Goal: Transaction & Acquisition: Purchase product/service

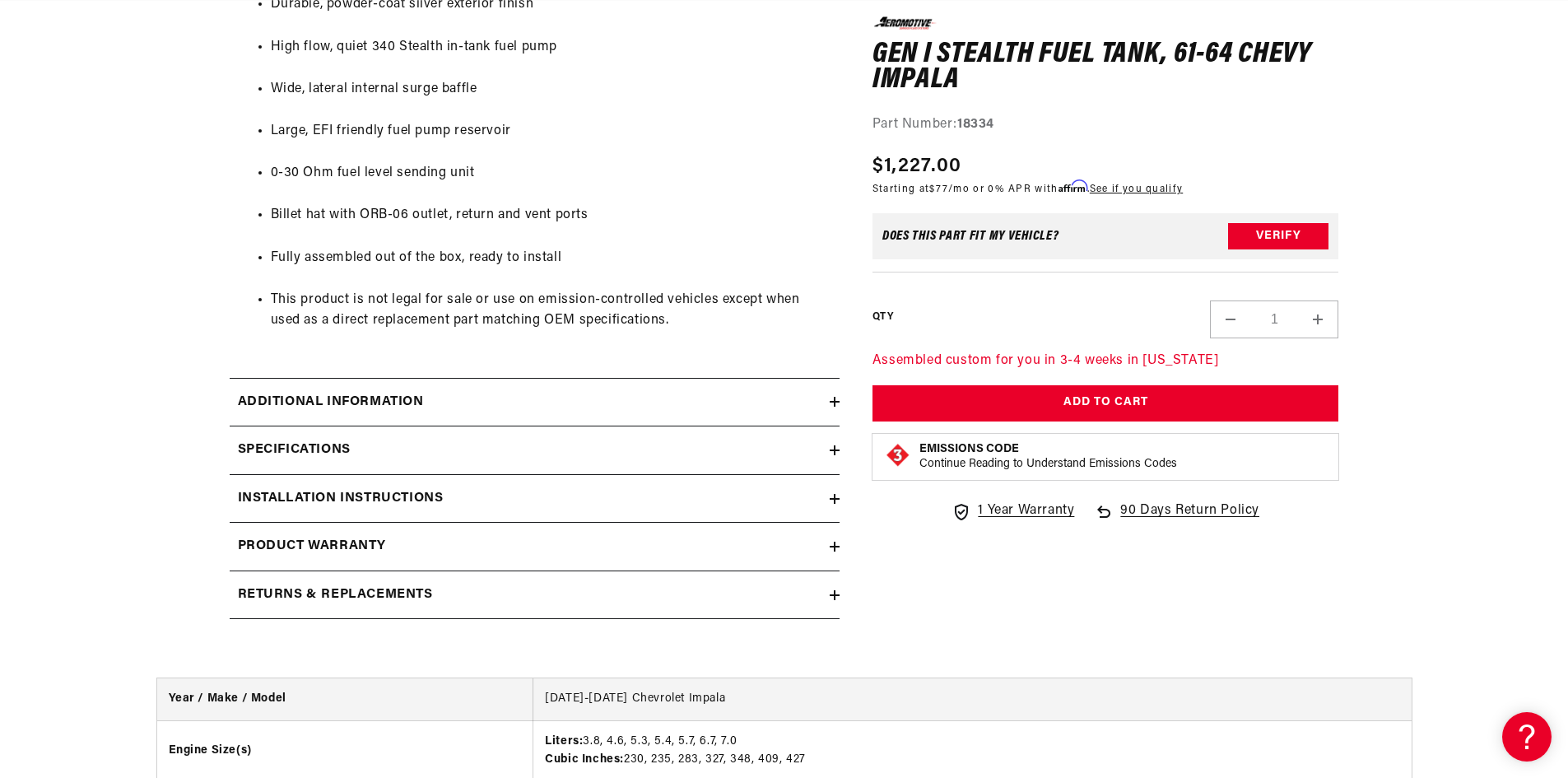
scroll to position [1152, 0]
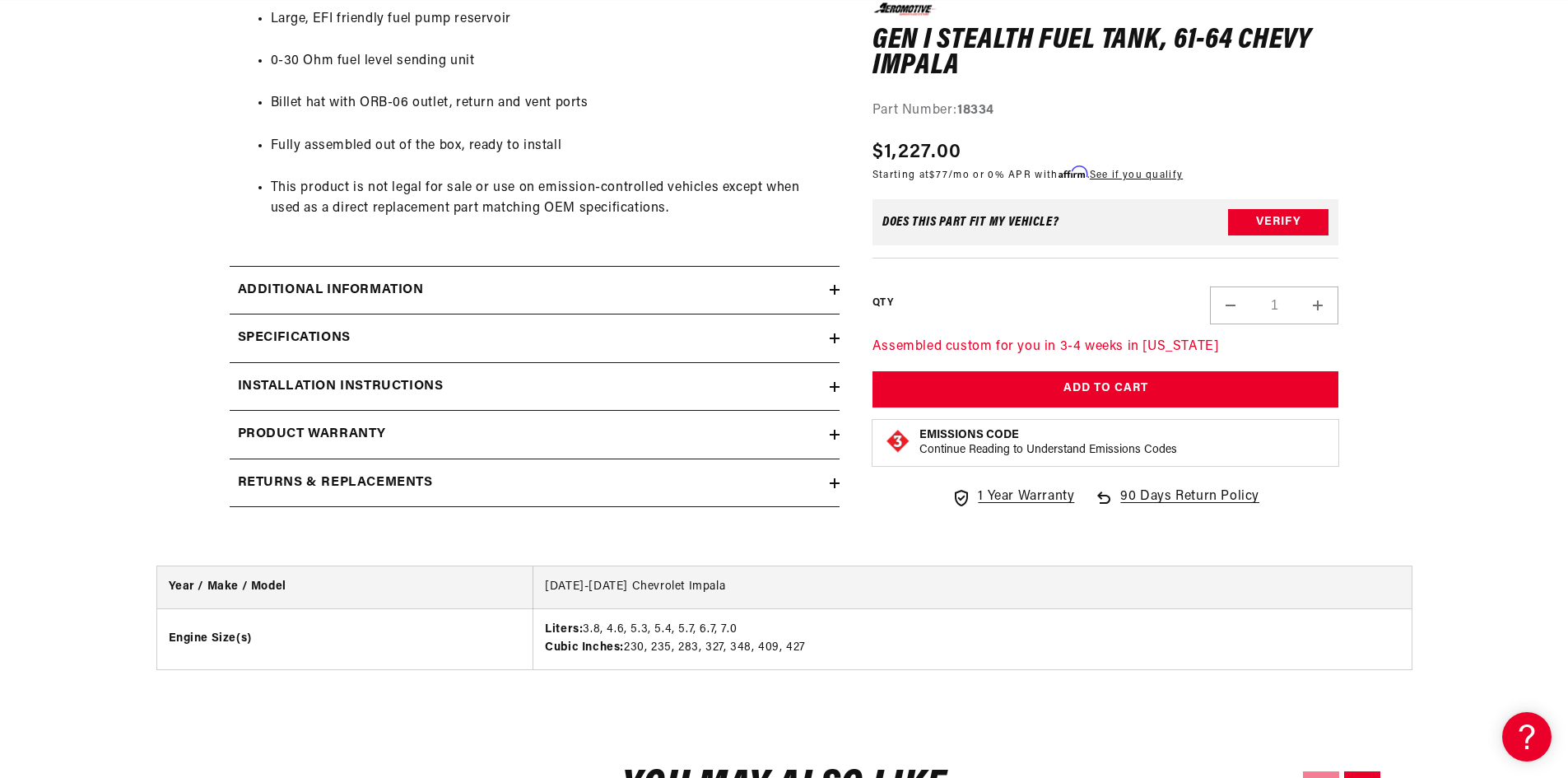
click at [415, 293] on h2 "Additional information" at bounding box center [331, 290] width 186 height 22
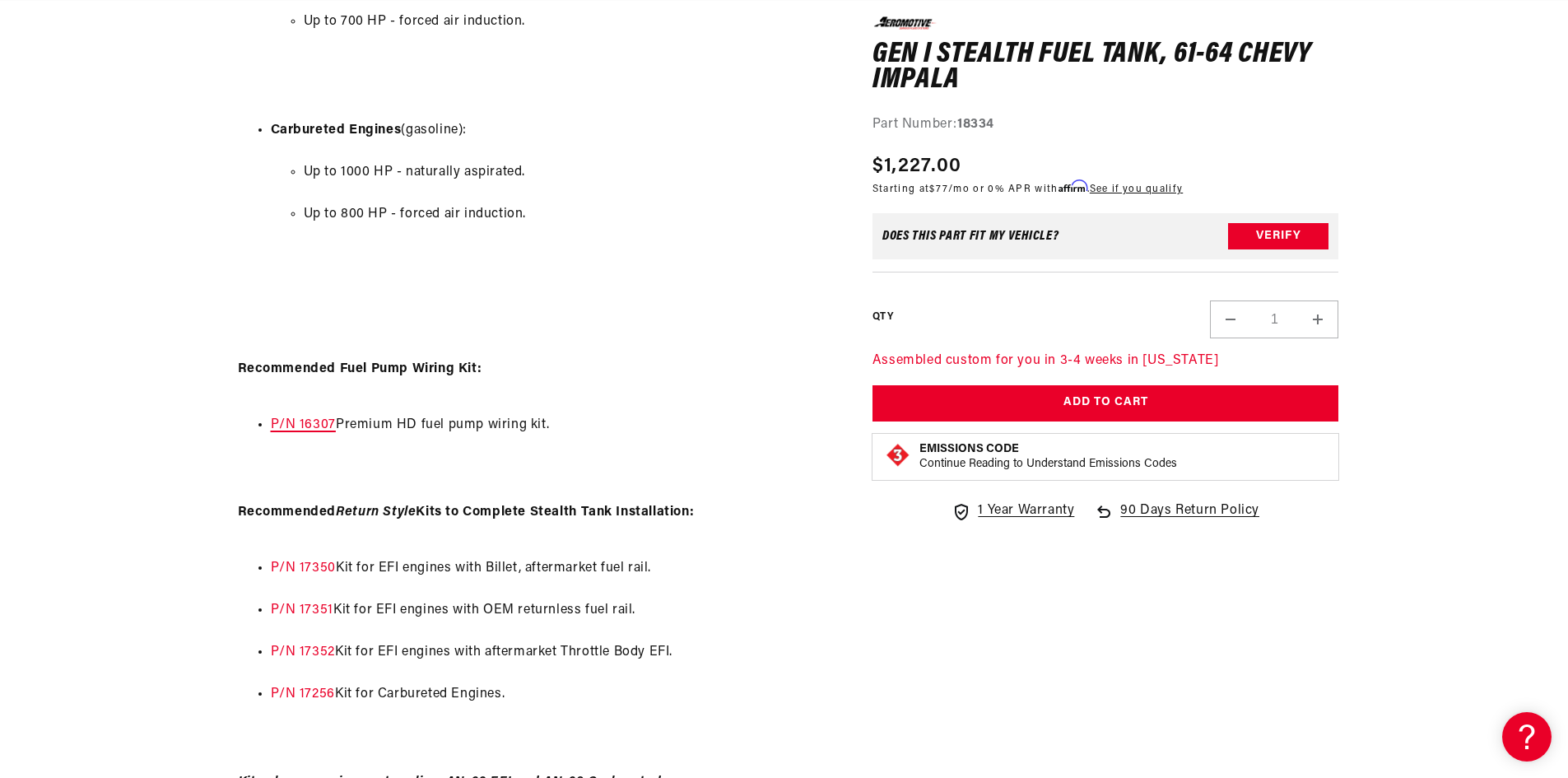
scroll to position [0, 2087]
click at [285, 423] on link "P/N 16307" at bounding box center [303, 424] width 65 height 13
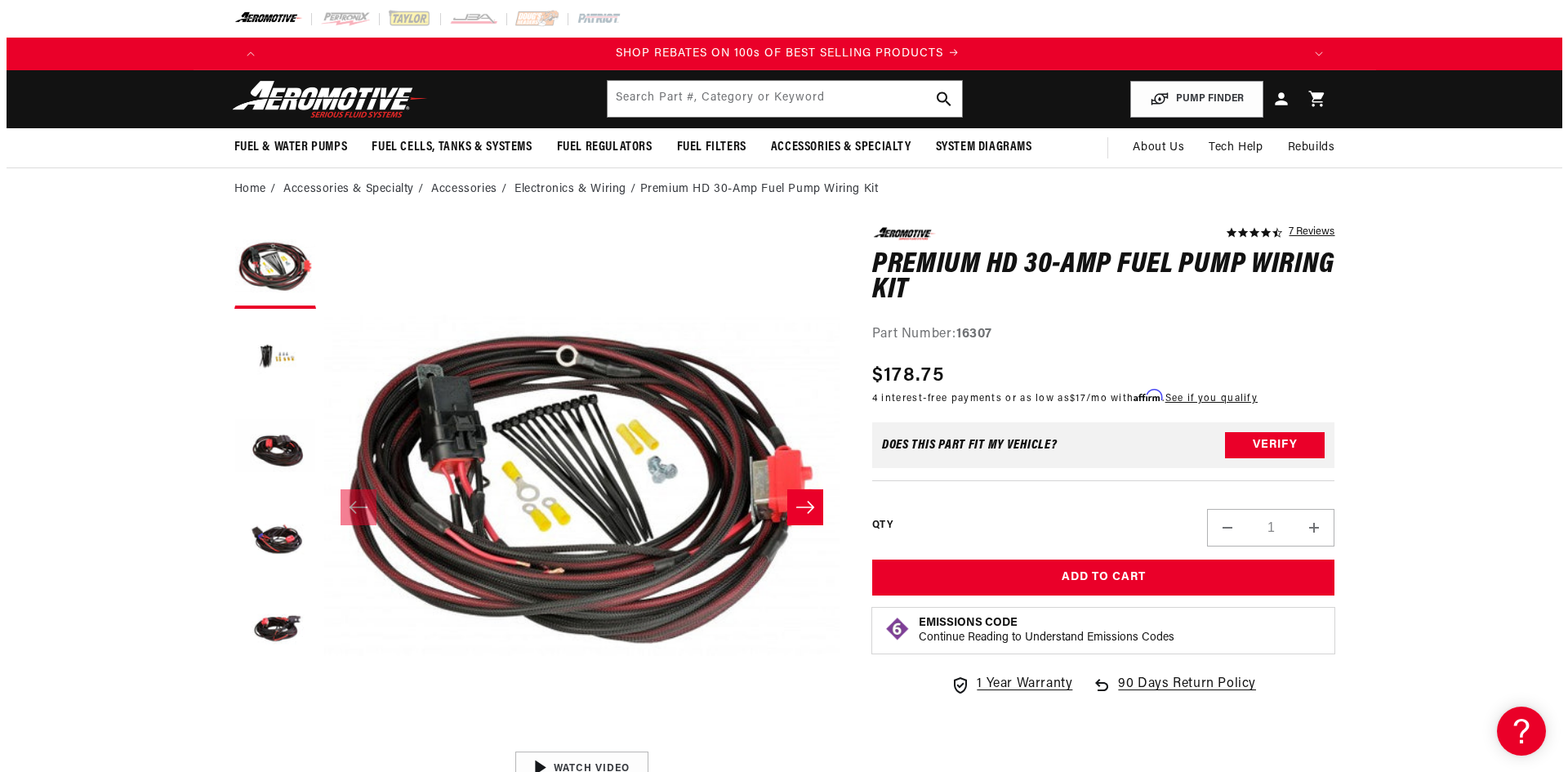
scroll to position [0, 2070]
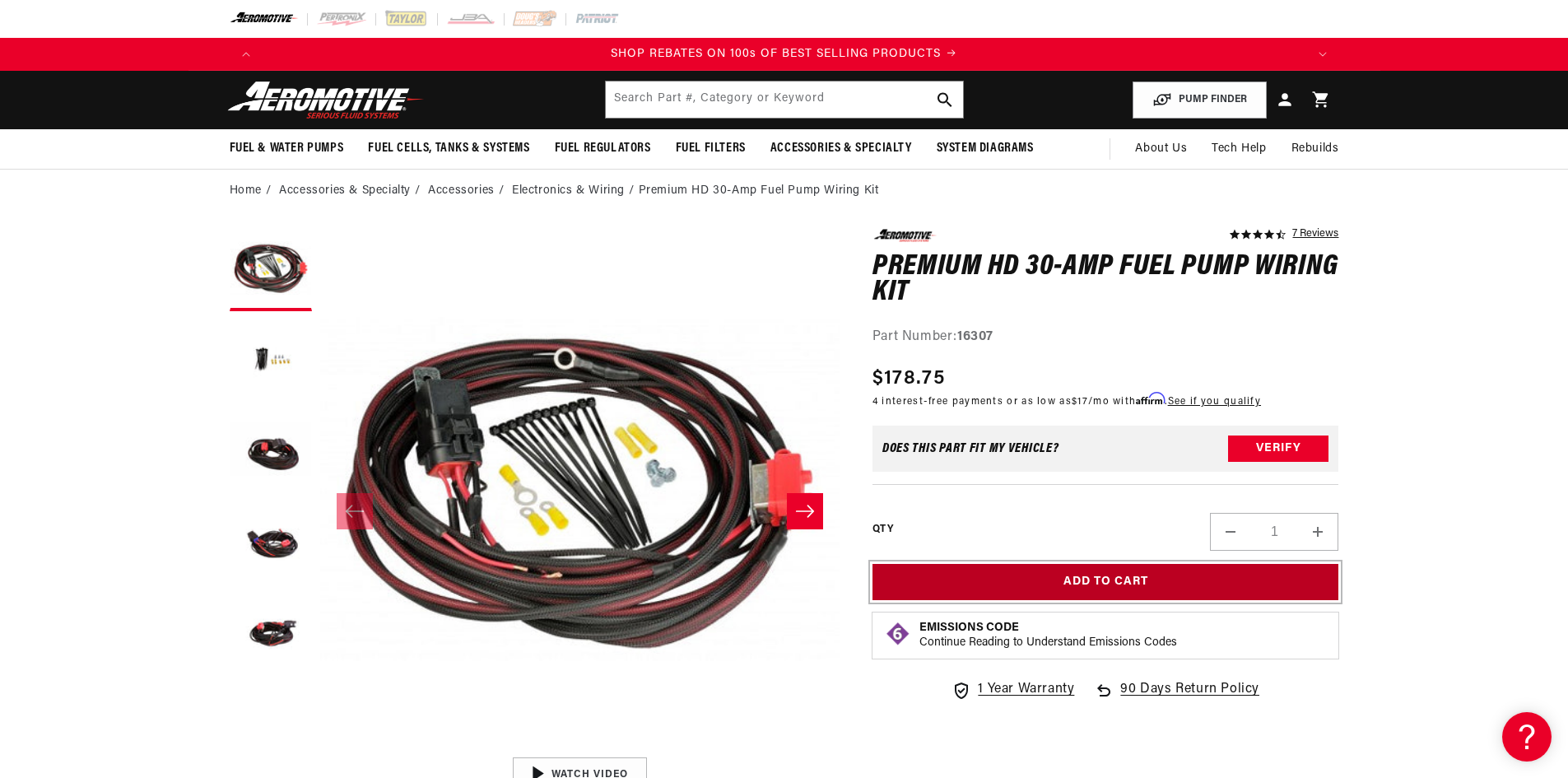
click at [1090, 576] on button "Add to Cart" at bounding box center [1106, 582] width 467 height 37
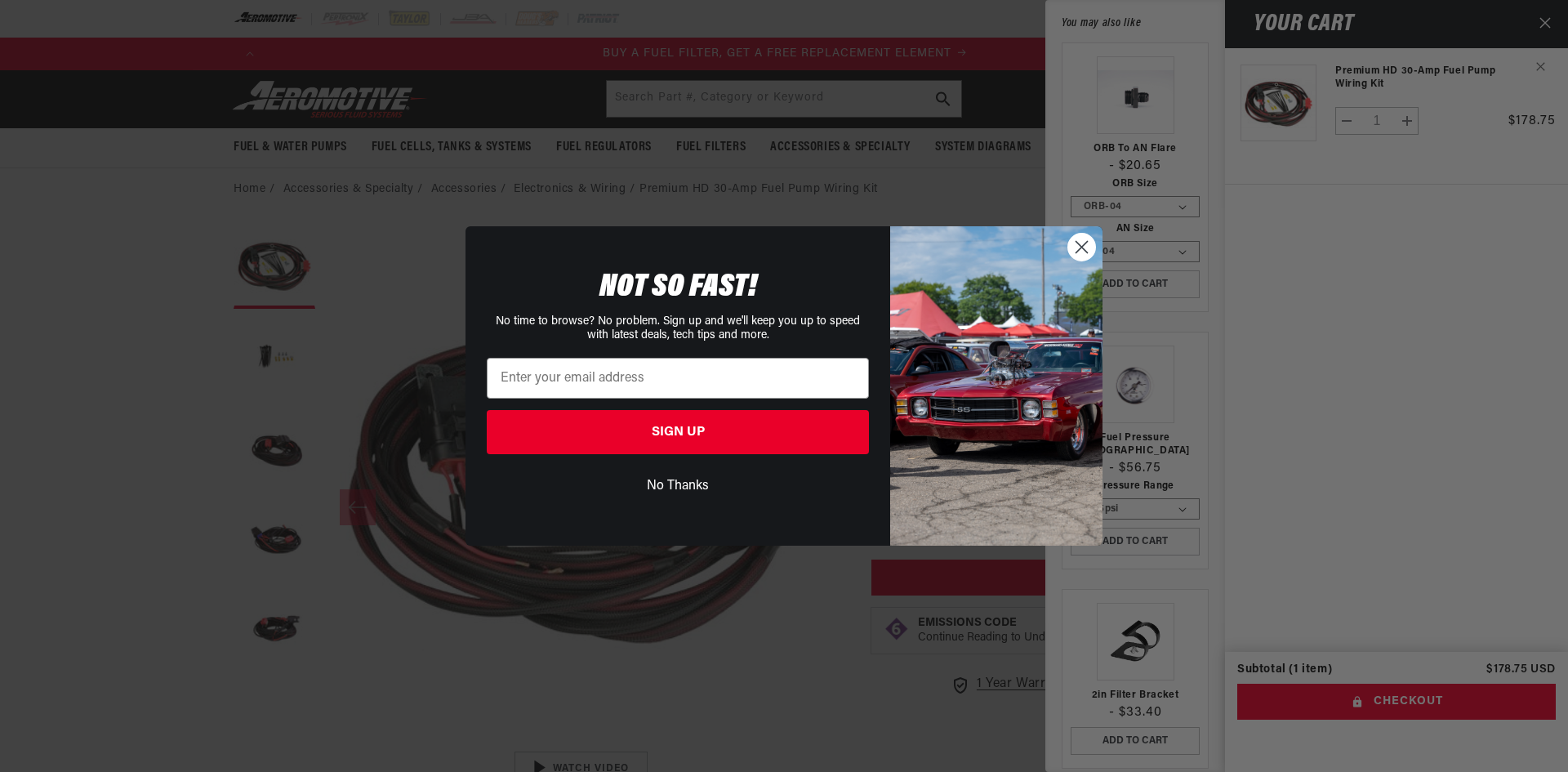
scroll to position [0, 1036]
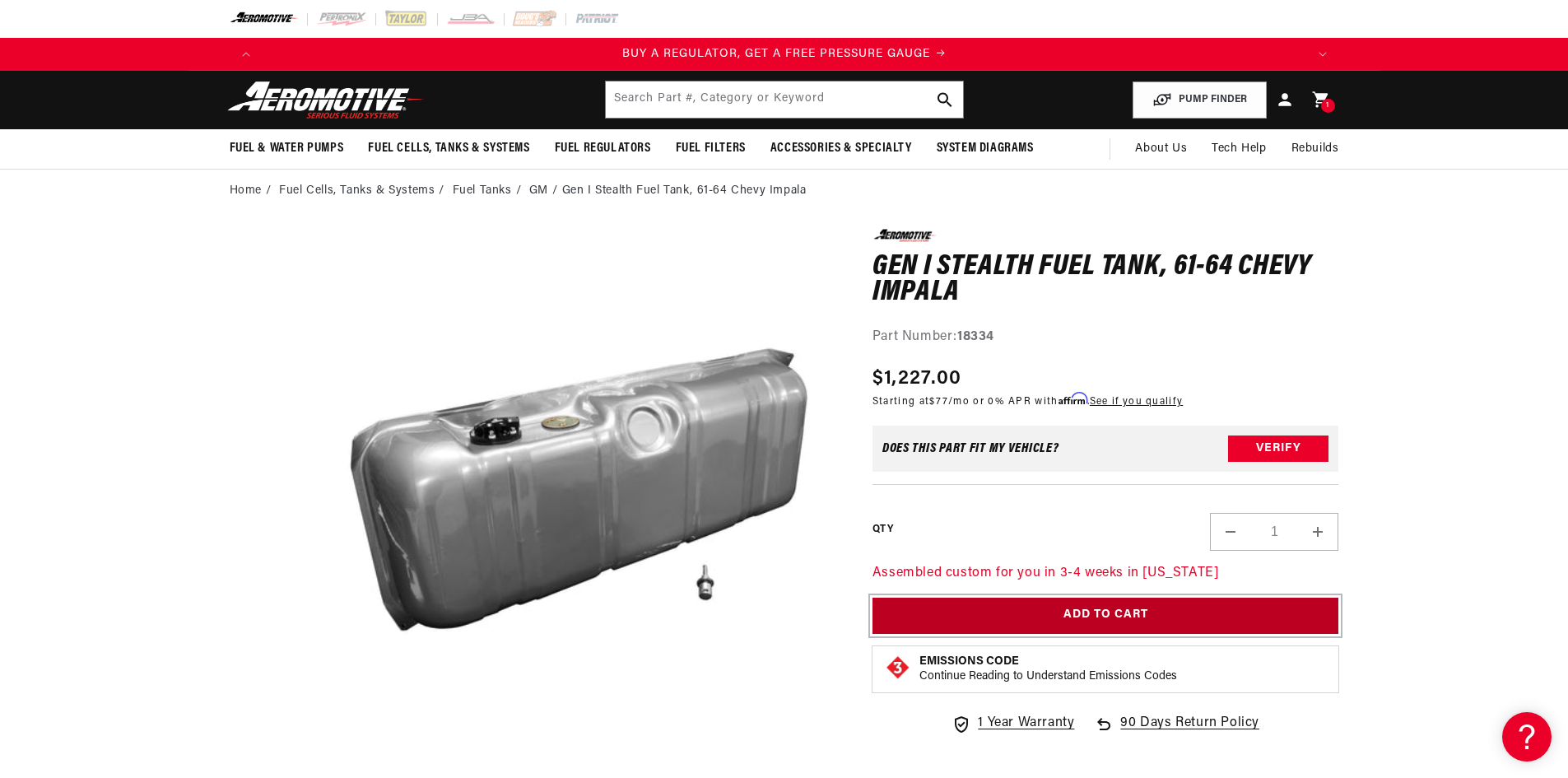
click at [1182, 612] on button "Add to Cart" at bounding box center [1106, 615] width 467 height 37
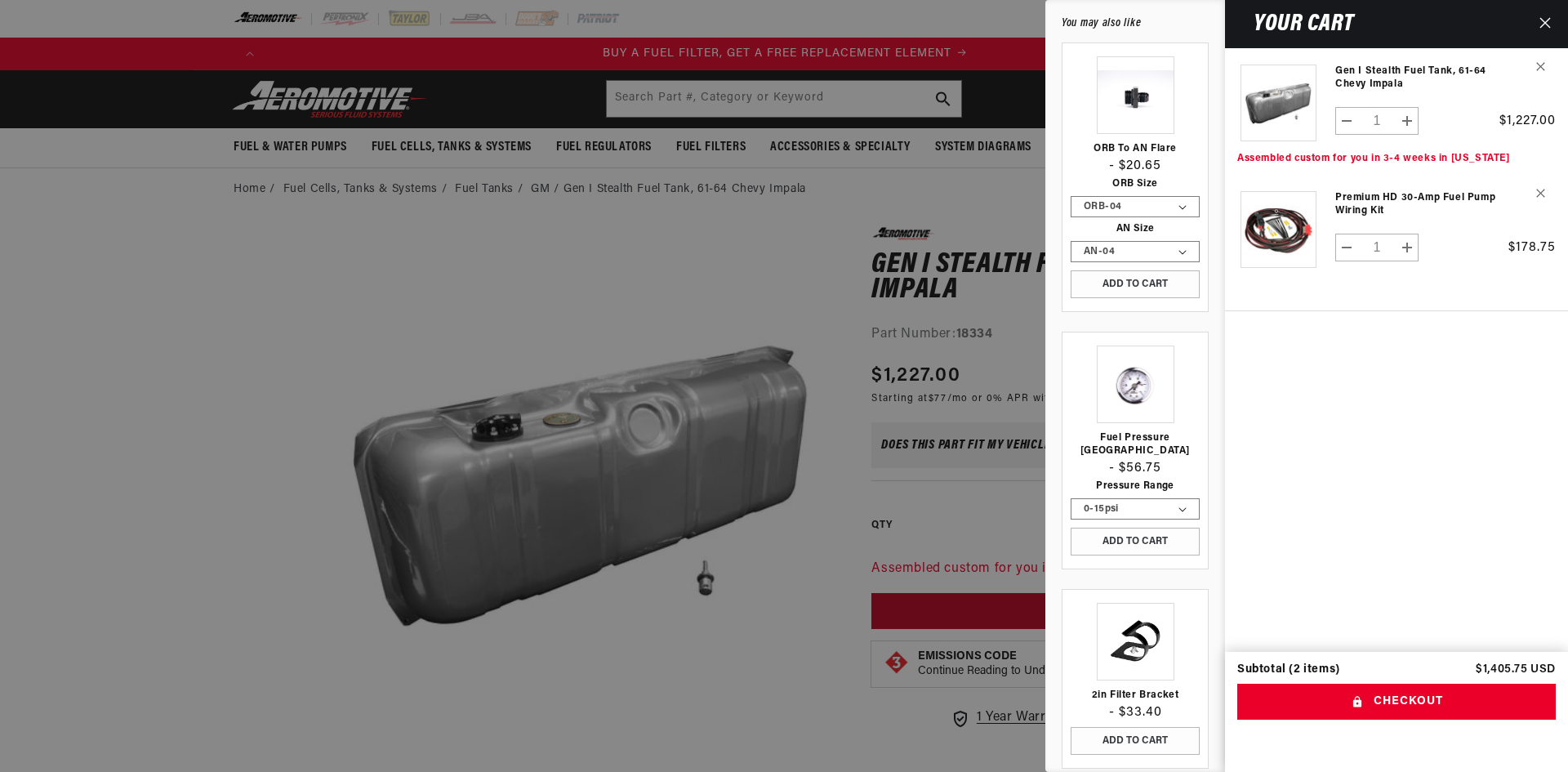
scroll to position [0, 1036]
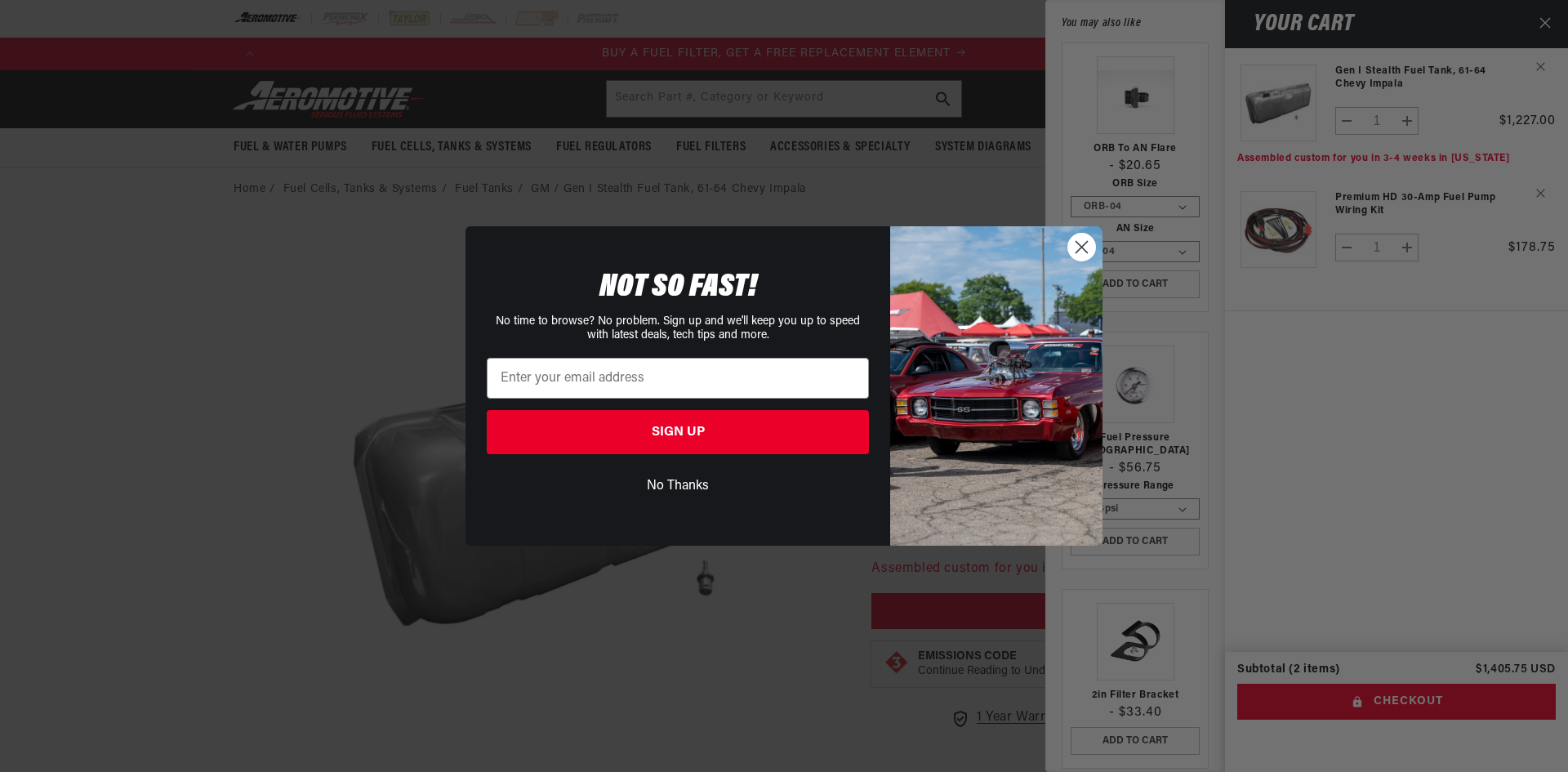
click at [1131, 93] on div "Close dialog NOT SO FAST! No time to browse? No problem. Sign up and we'll keep…" at bounding box center [784, 386] width 1568 height 772
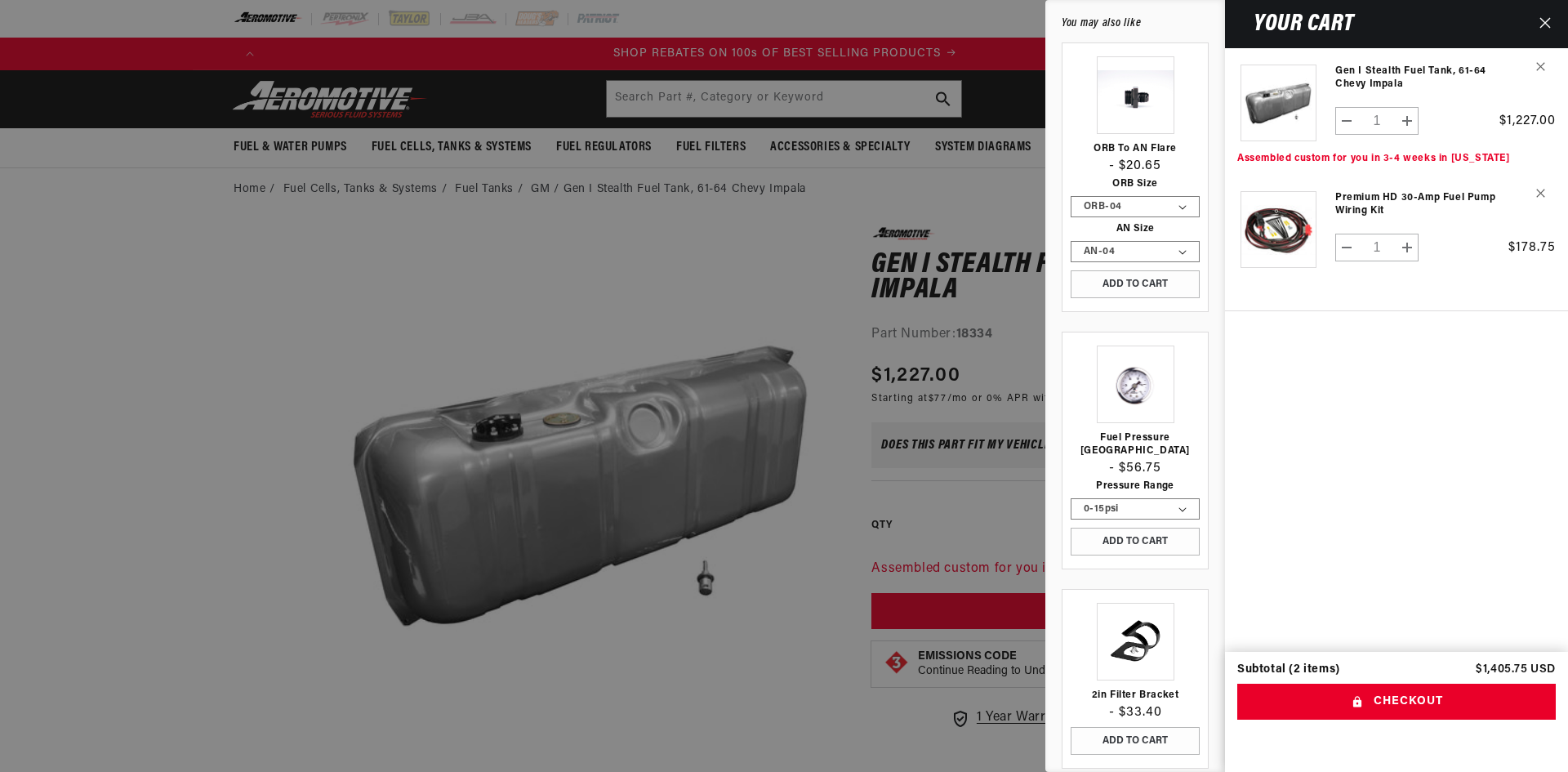
scroll to position [0, 2070]
click at [1183, 282] on button "Add to Cart" at bounding box center [1135, 284] width 129 height 27
